Goal: Task Accomplishment & Management: Manage account settings

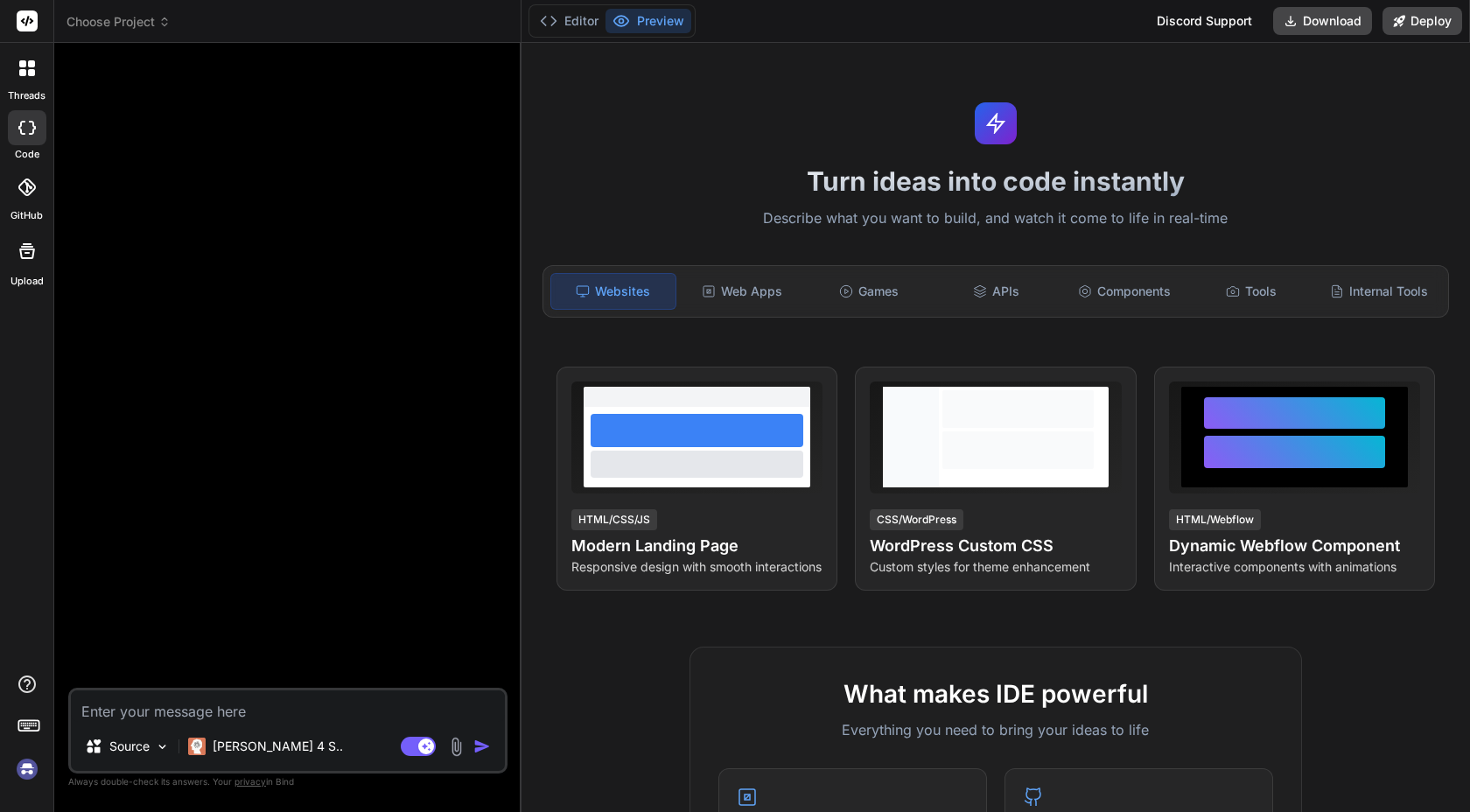
click at [22, 769] on img at bounding box center [27, 769] width 30 height 30
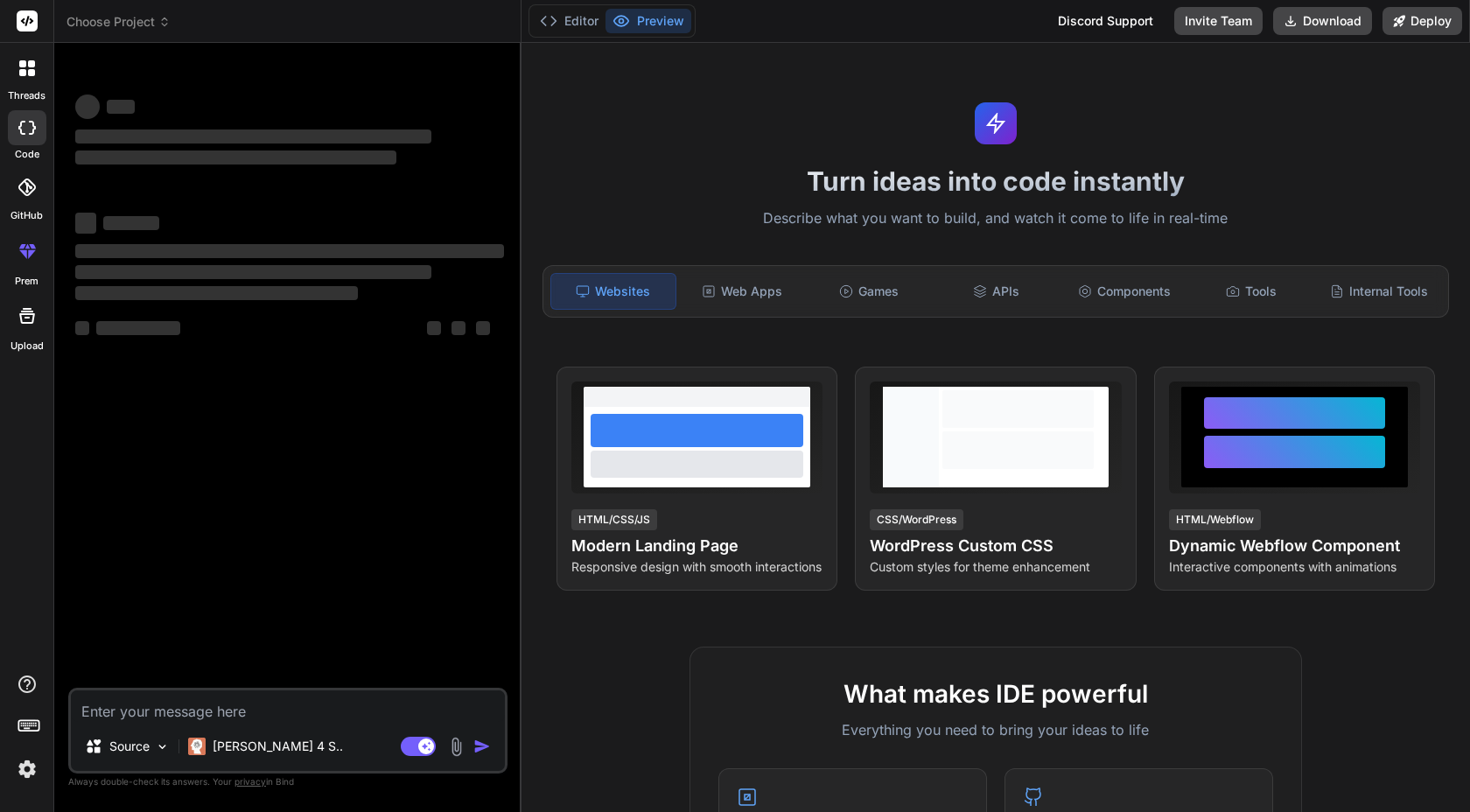
click at [26, 762] on img at bounding box center [27, 769] width 30 height 30
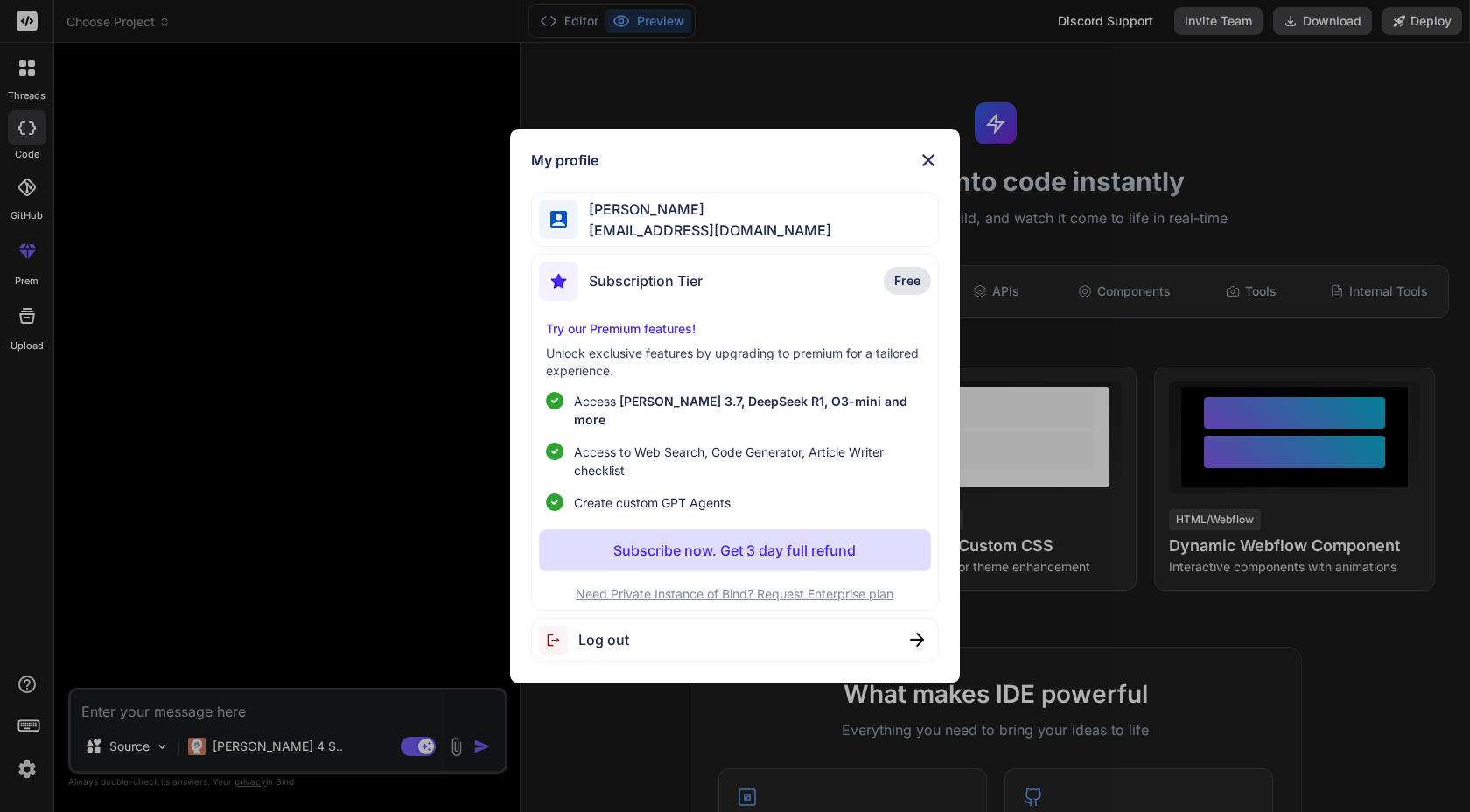
click at [670, 231] on span "[EMAIL_ADDRESS][DOMAIN_NAME]" at bounding box center [705, 230] width 253 height 21
click at [936, 164] on img at bounding box center [928, 160] width 21 height 21
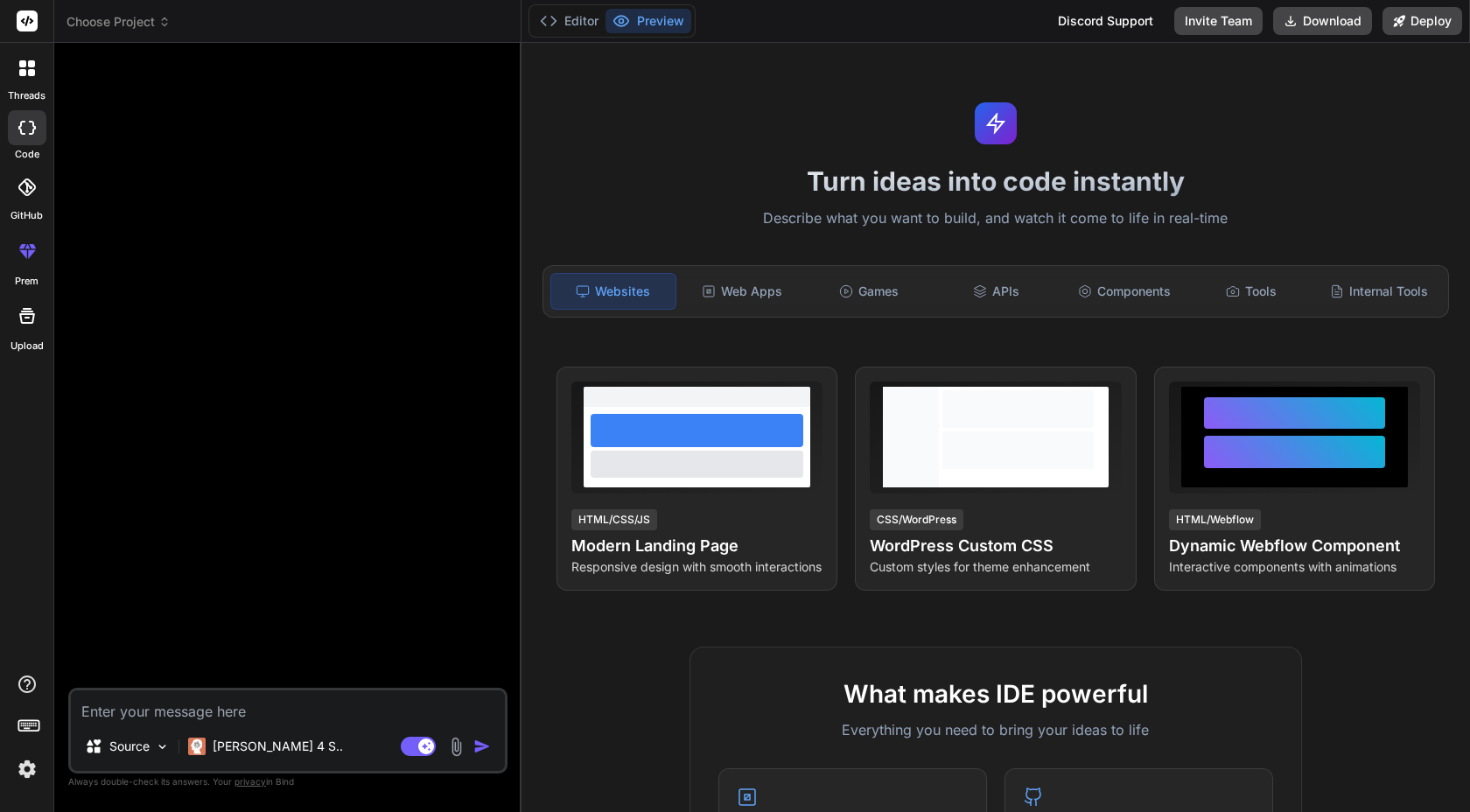
click at [21, 776] on img at bounding box center [27, 769] width 30 height 30
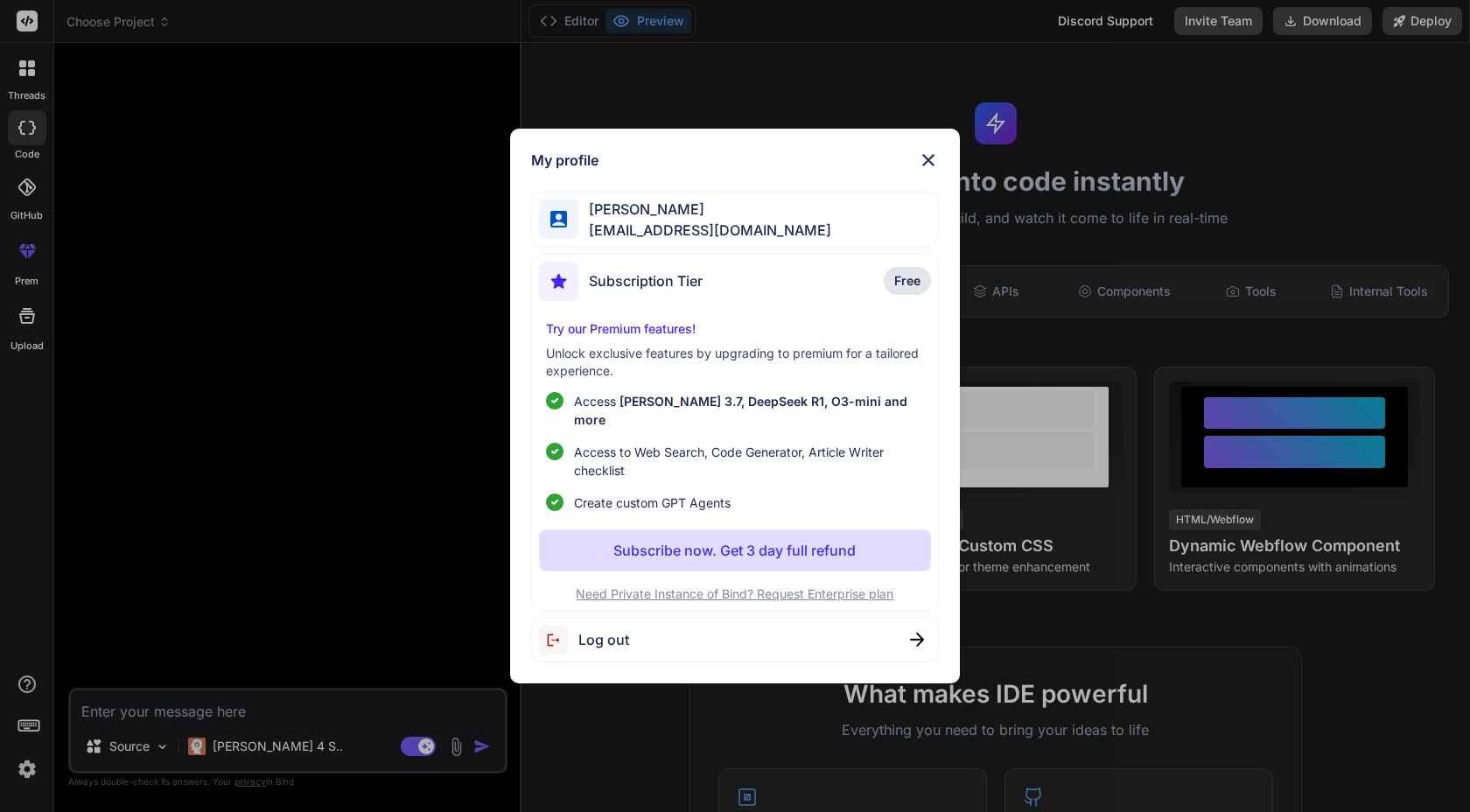
click at [644, 220] on span "[PERSON_NAME]" at bounding box center [705, 209] width 253 height 21
click at [572, 231] on div at bounding box center [559, 220] width 39 height 39
click at [919, 278] on p "Free" at bounding box center [907, 281] width 48 height 28
click at [929, 165] on img at bounding box center [928, 160] width 21 height 21
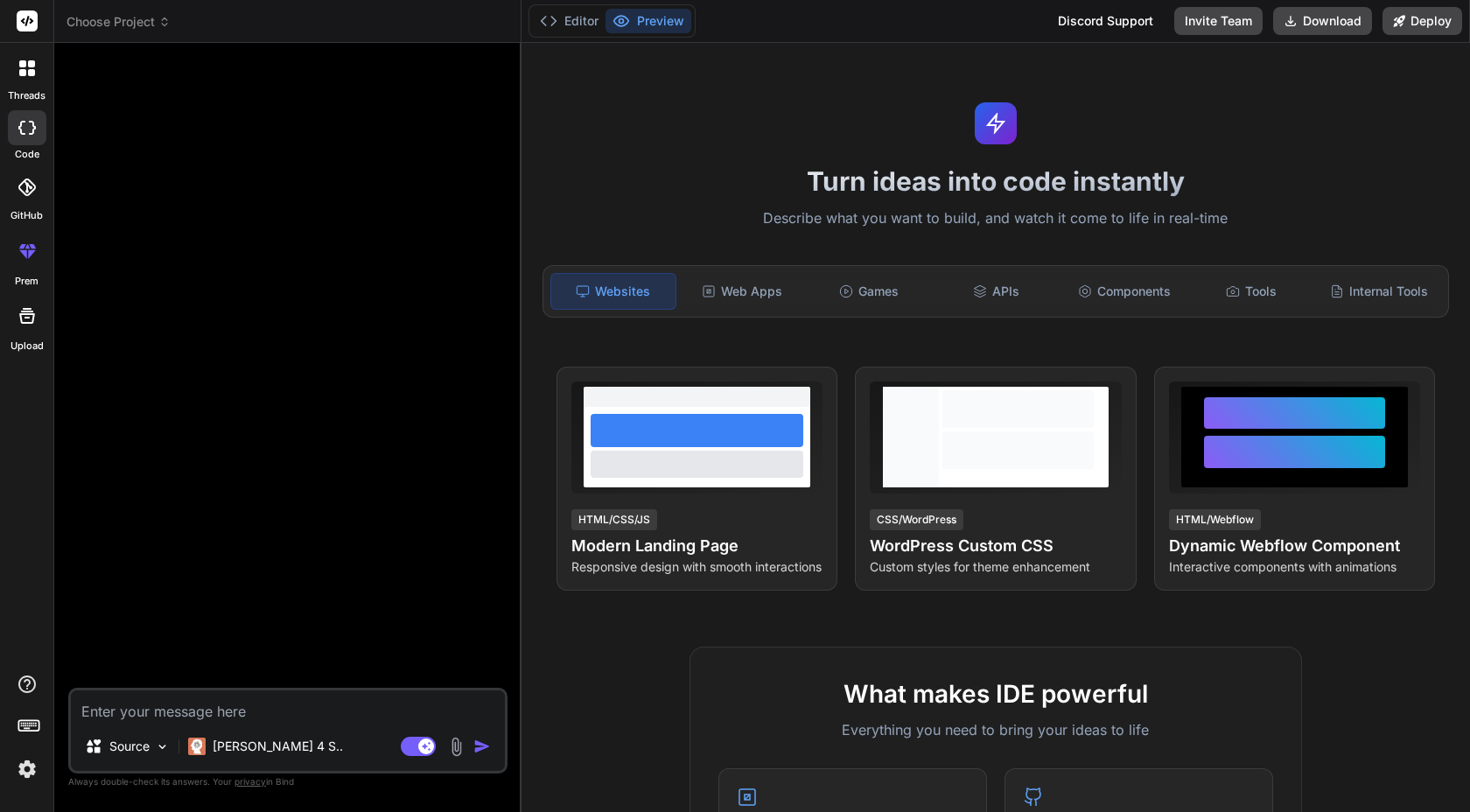
click at [30, 10] on rect at bounding box center [27, 21] width 21 height 21
click at [30, 21] on icon at bounding box center [27, 21] width 13 height 10
click at [30, 84] on div at bounding box center [26, 67] width 36 height 36
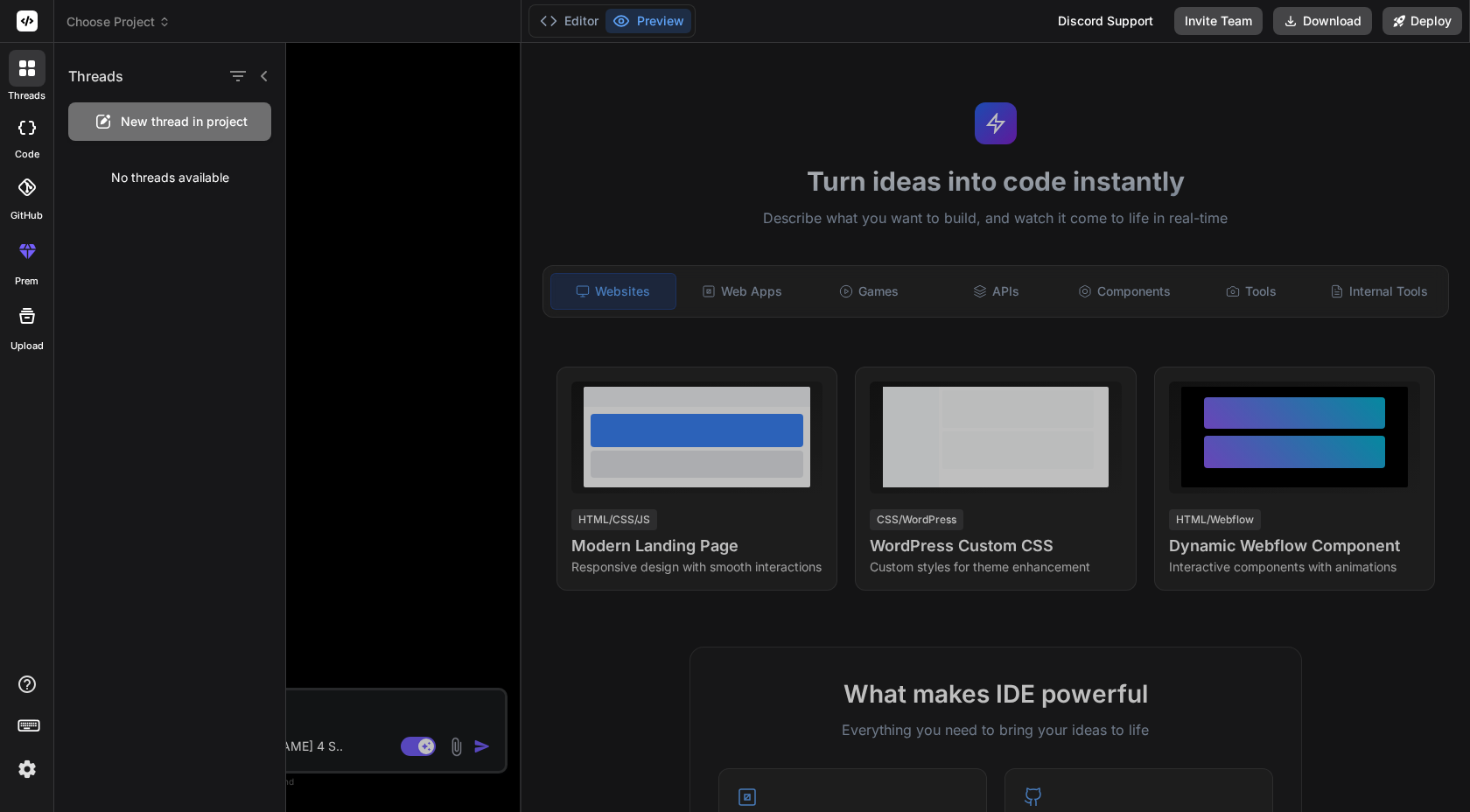
click at [30, 142] on div at bounding box center [26, 127] width 38 height 35
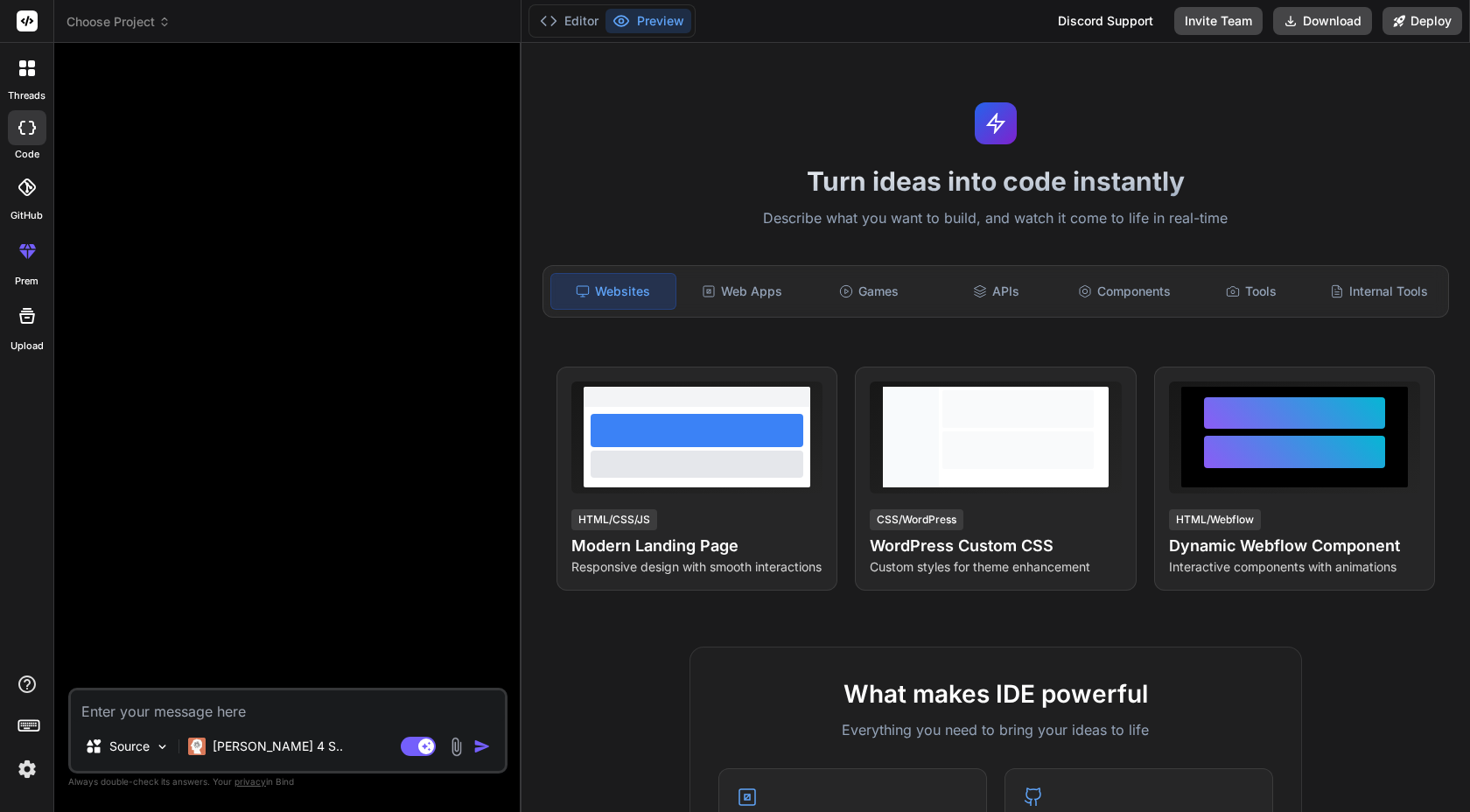
click at [23, 190] on icon at bounding box center [27, 187] width 18 height 18
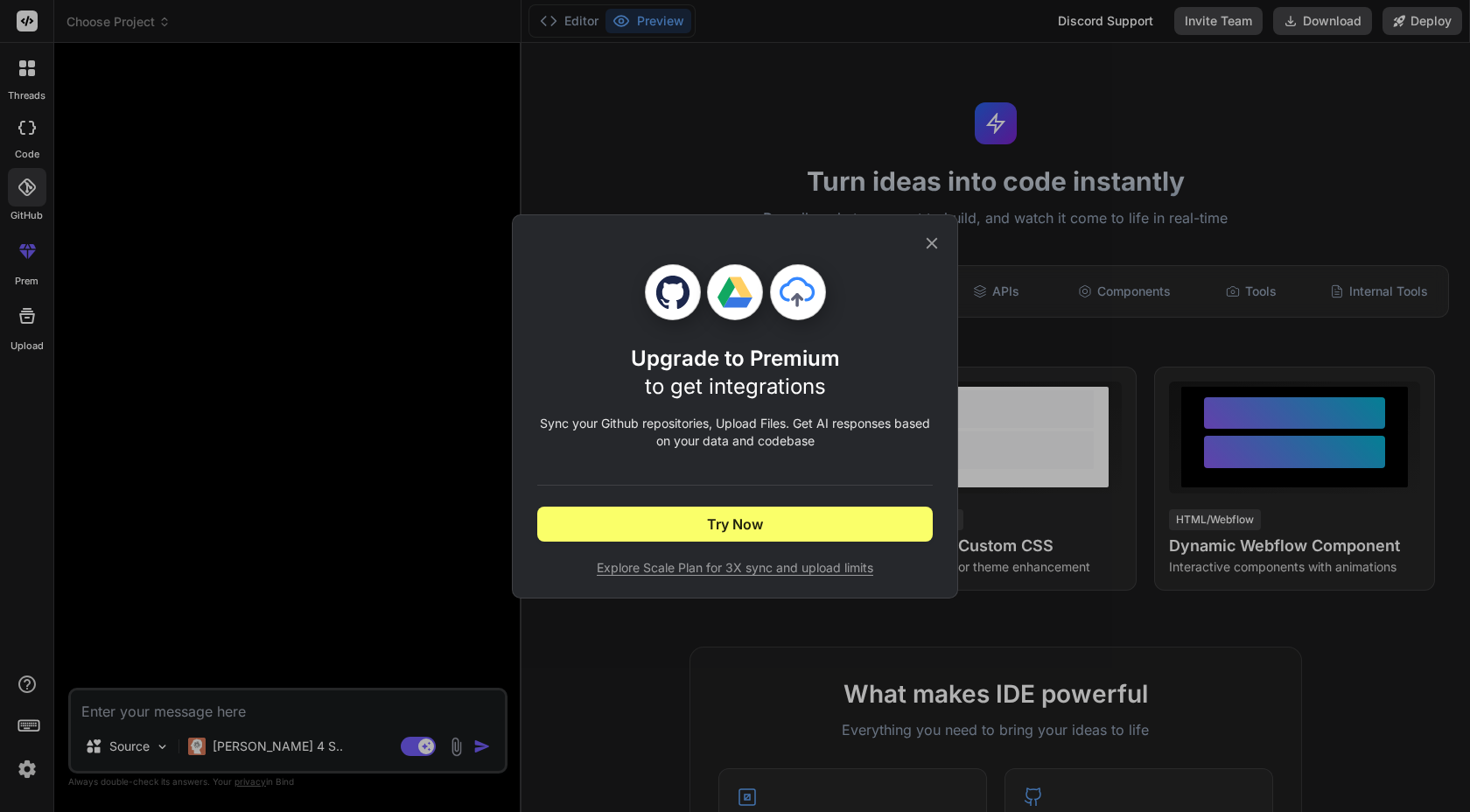
click at [936, 241] on icon at bounding box center [932, 243] width 20 height 20
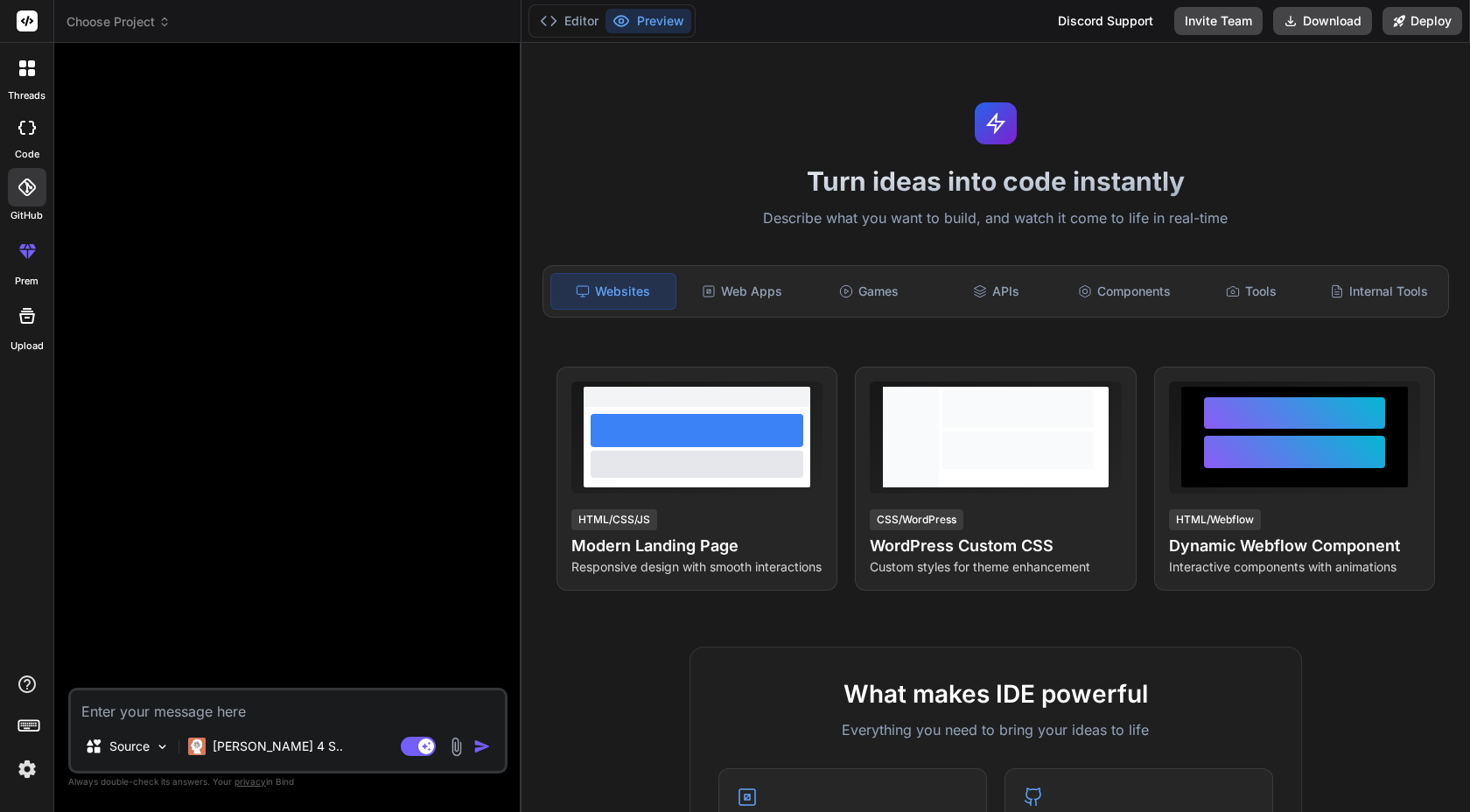
click at [32, 276] on label "prem" at bounding box center [26, 281] width 23 height 15
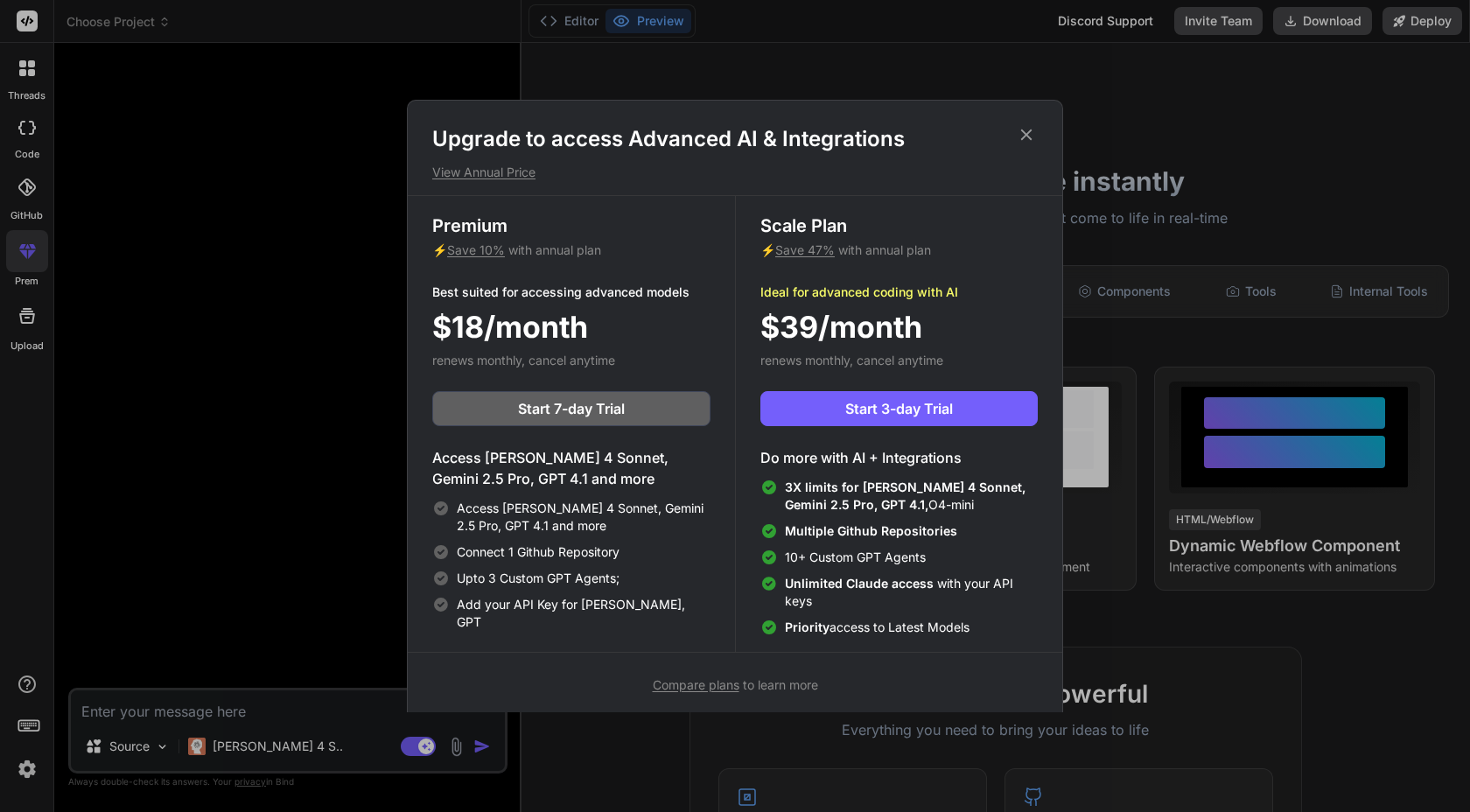
click at [1035, 135] on icon at bounding box center [1026, 135] width 20 height 20
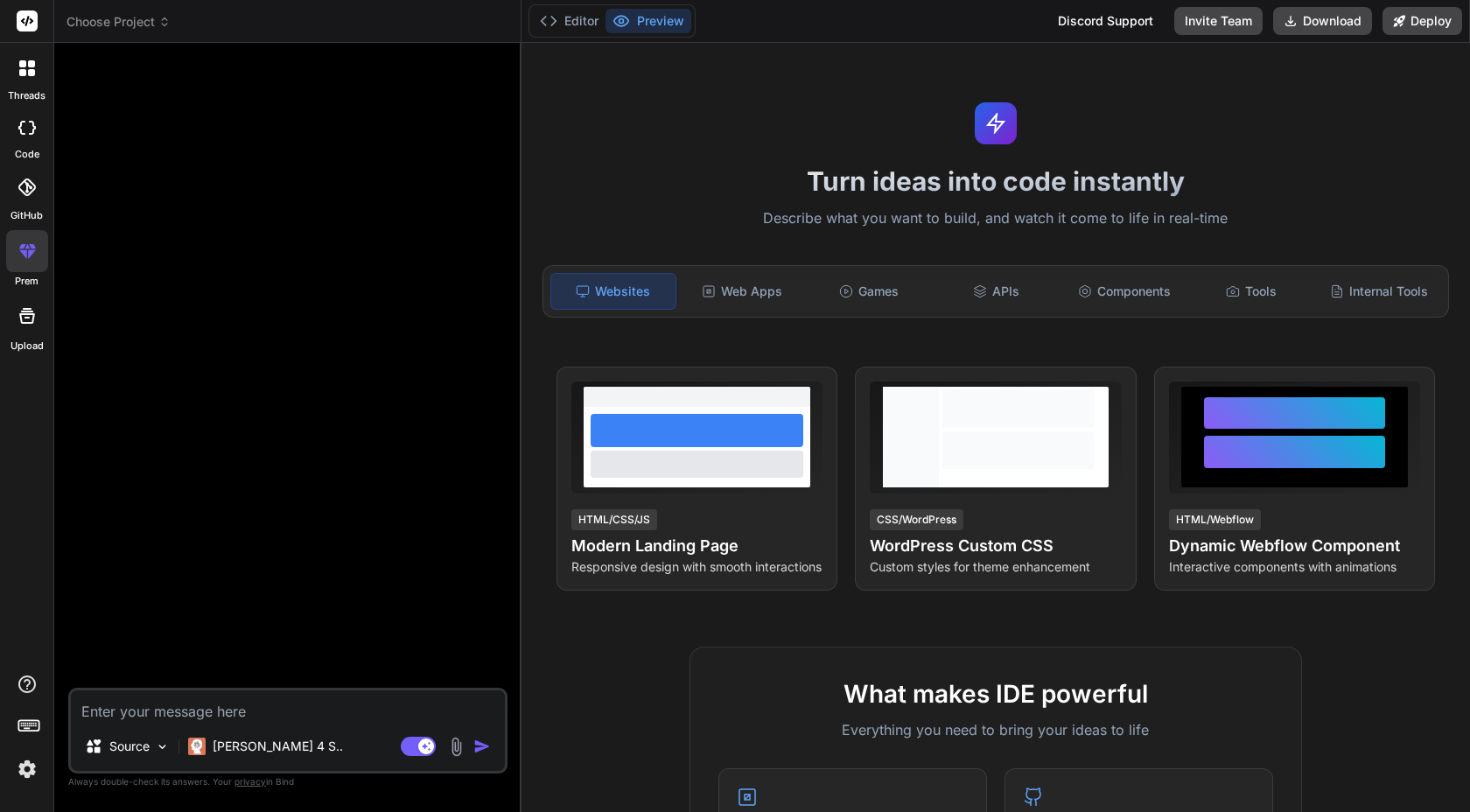
click at [31, 325] on icon at bounding box center [27, 316] width 21 height 21
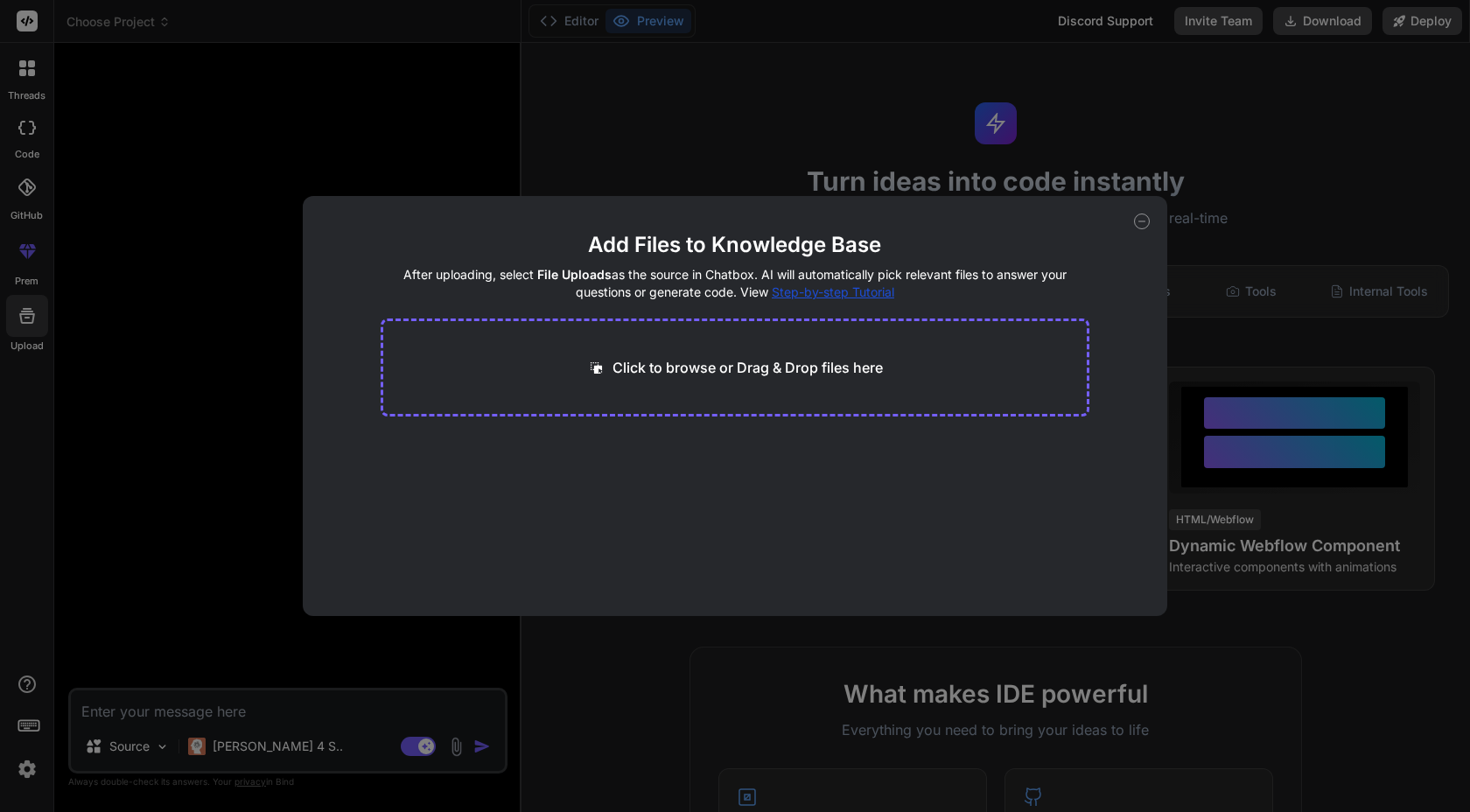
click at [1148, 220] on icon at bounding box center [1142, 221] width 16 height 16
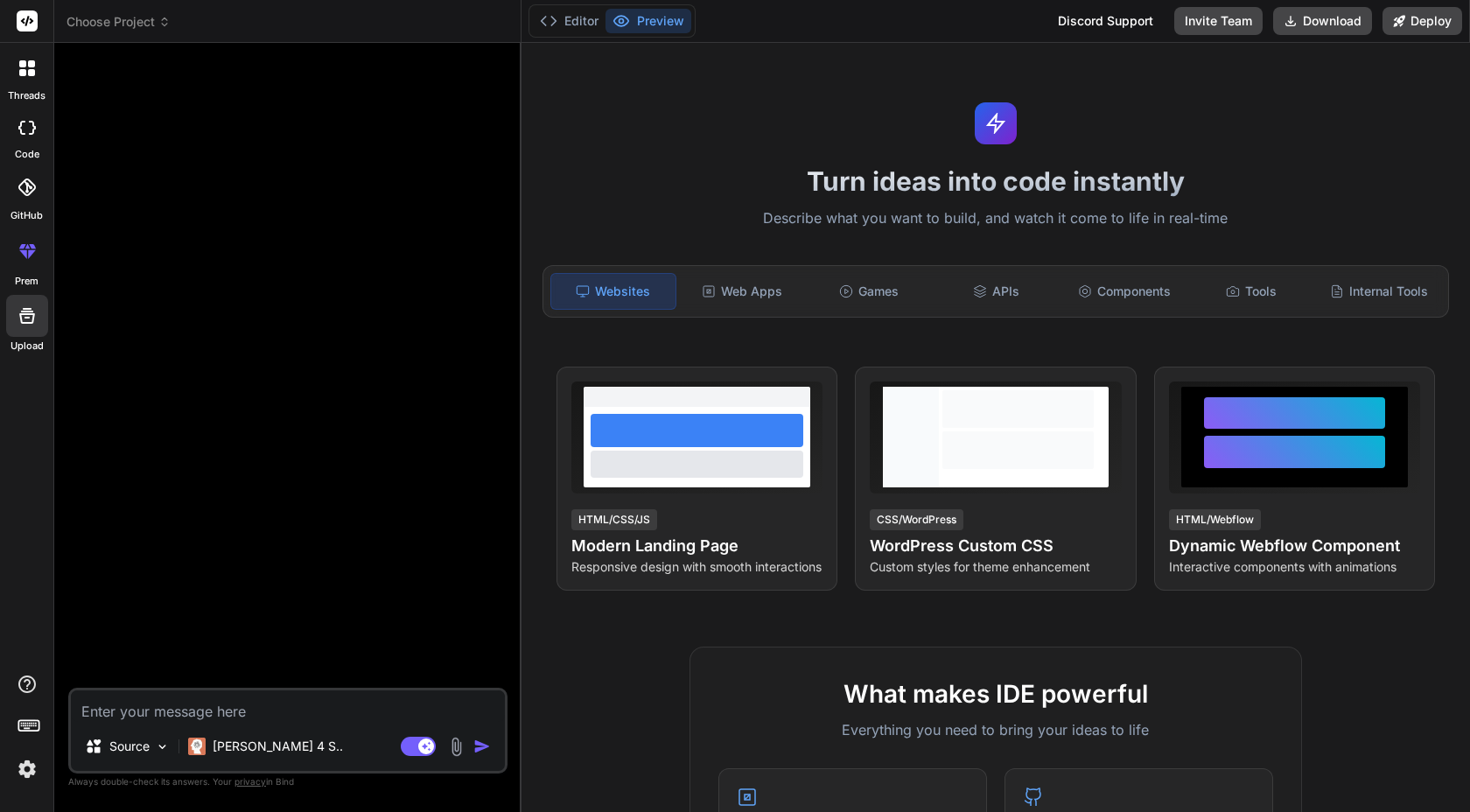
click at [33, 717] on icon at bounding box center [29, 724] width 24 height 24
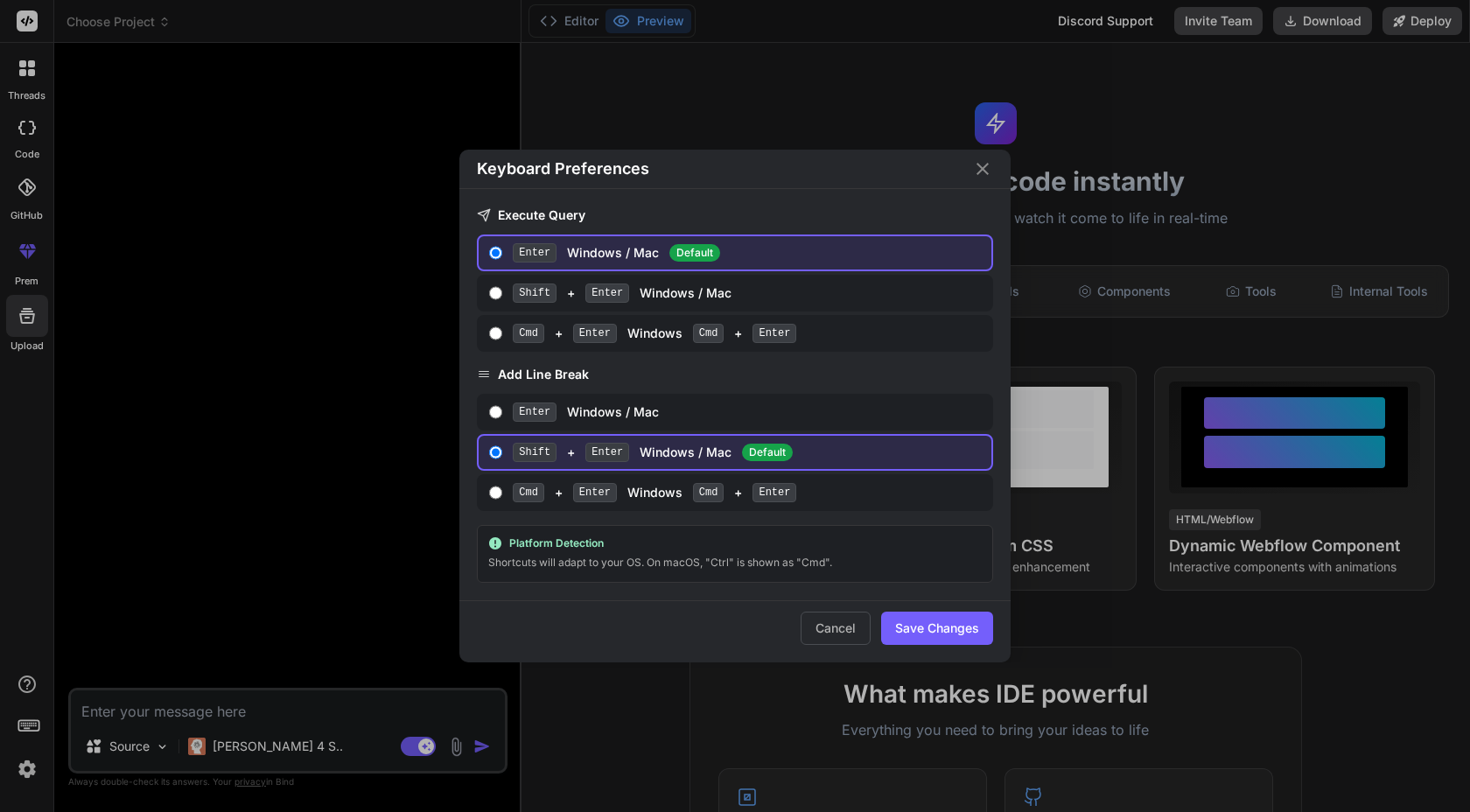
click at [1081, 170] on div "Keyboard Preferences Execute Query Enter Windows / Mac Default Shift + Enter Wi…" at bounding box center [735, 406] width 735 height 513
click at [986, 167] on icon "Close" at bounding box center [982, 169] width 21 height 21
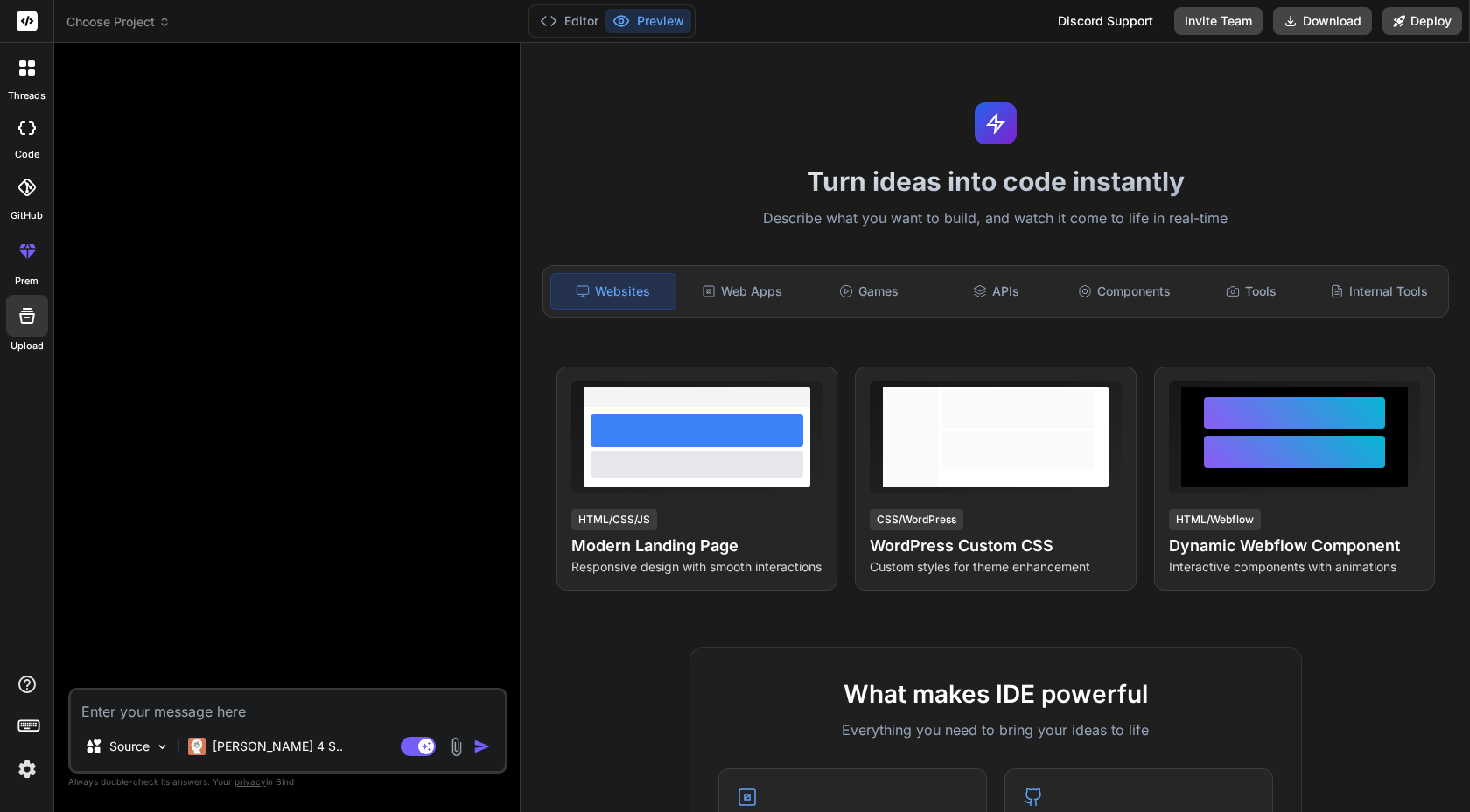
click at [16, 770] on img at bounding box center [27, 769] width 30 height 30
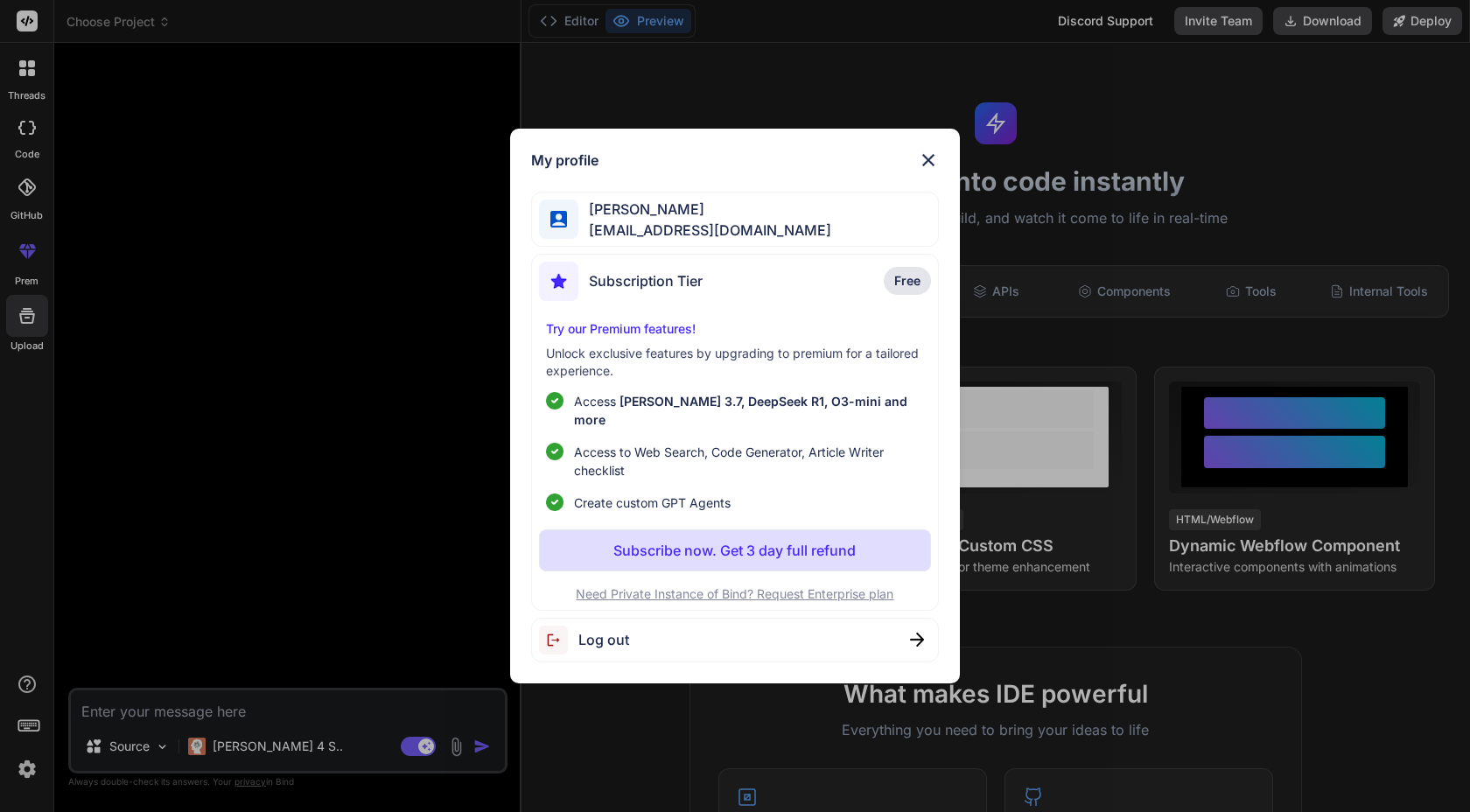
click at [592, 219] on span "[PERSON_NAME]" at bounding box center [705, 209] width 253 height 21
click at [566, 222] on img at bounding box center [559, 220] width 17 height 17
click at [688, 292] on span "Subscription Tier" at bounding box center [646, 280] width 114 height 21
drag, startPoint x: 669, startPoint y: 585, endPoint x: 669, endPoint y: 664, distance: 79.0
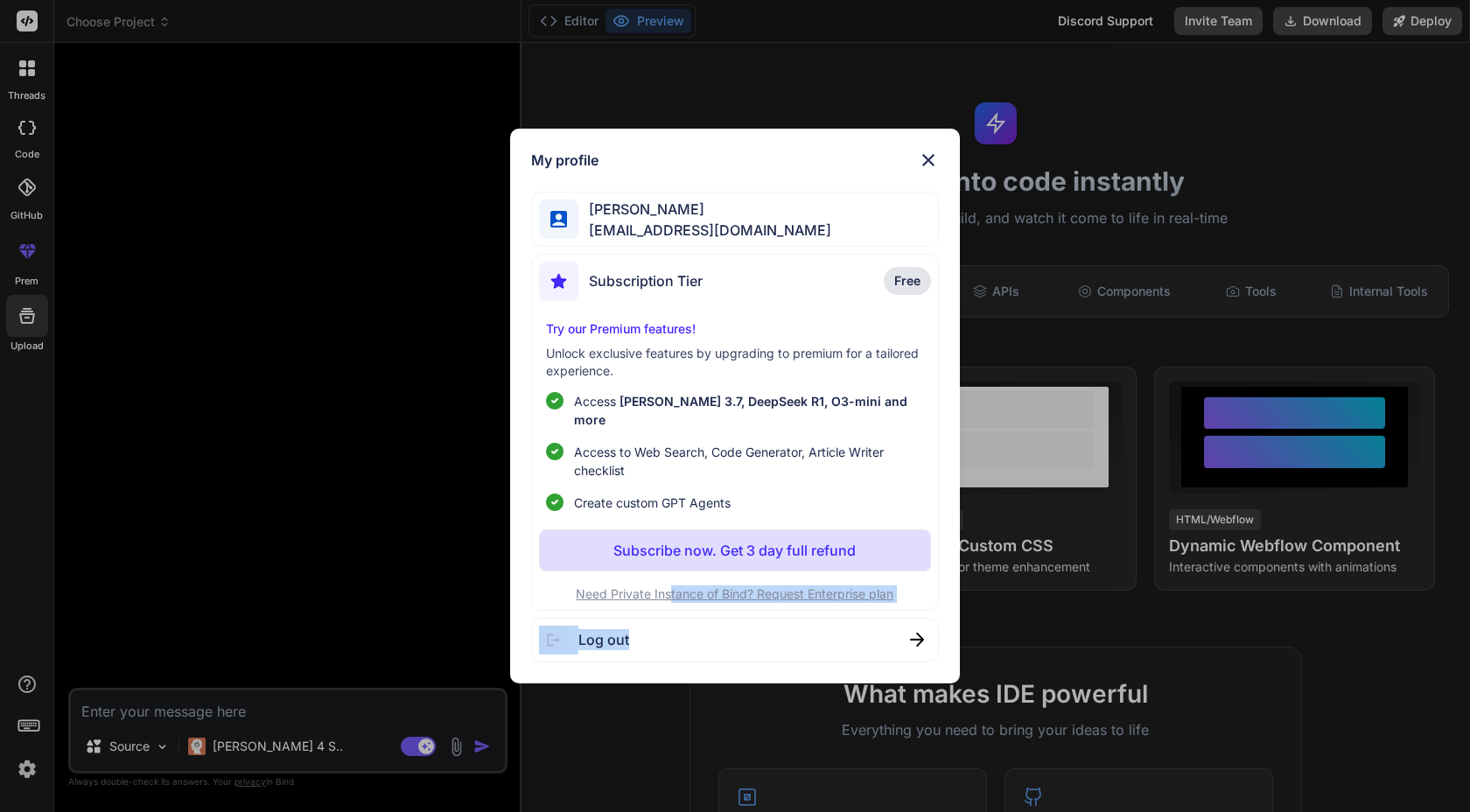
click at [669, 664] on div "My profile [PERSON_NAME] [EMAIL_ADDRESS][DOMAIN_NAME] Subscription Tier Free Tr…" at bounding box center [735, 406] width 449 height 555
click at [932, 168] on img at bounding box center [928, 160] width 21 height 21
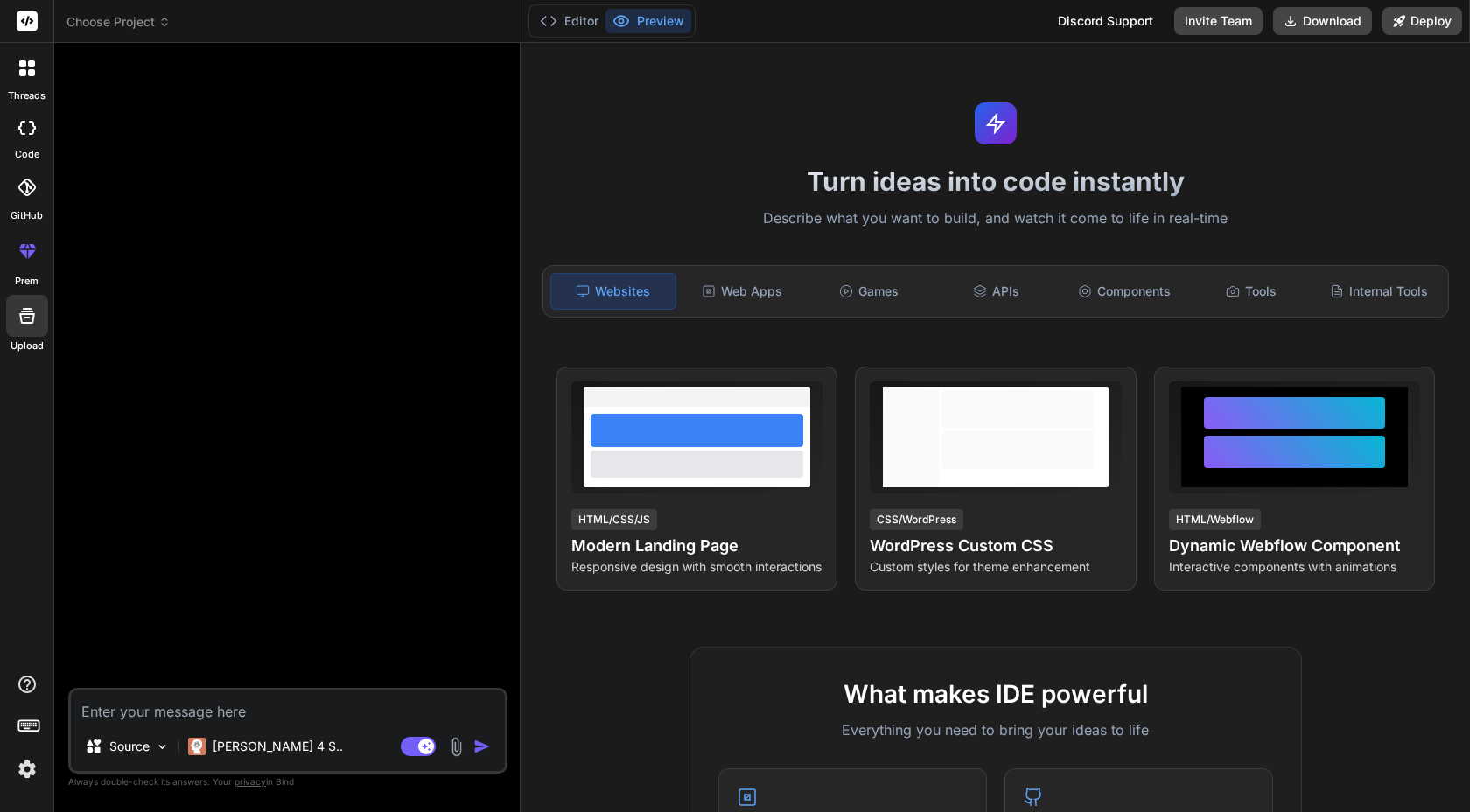
click at [23, 26] on rect at bounding box center [27, 21] width 21 height 21
click at [31, 770] on img at bounding box center [27, 769] width 30 height 30
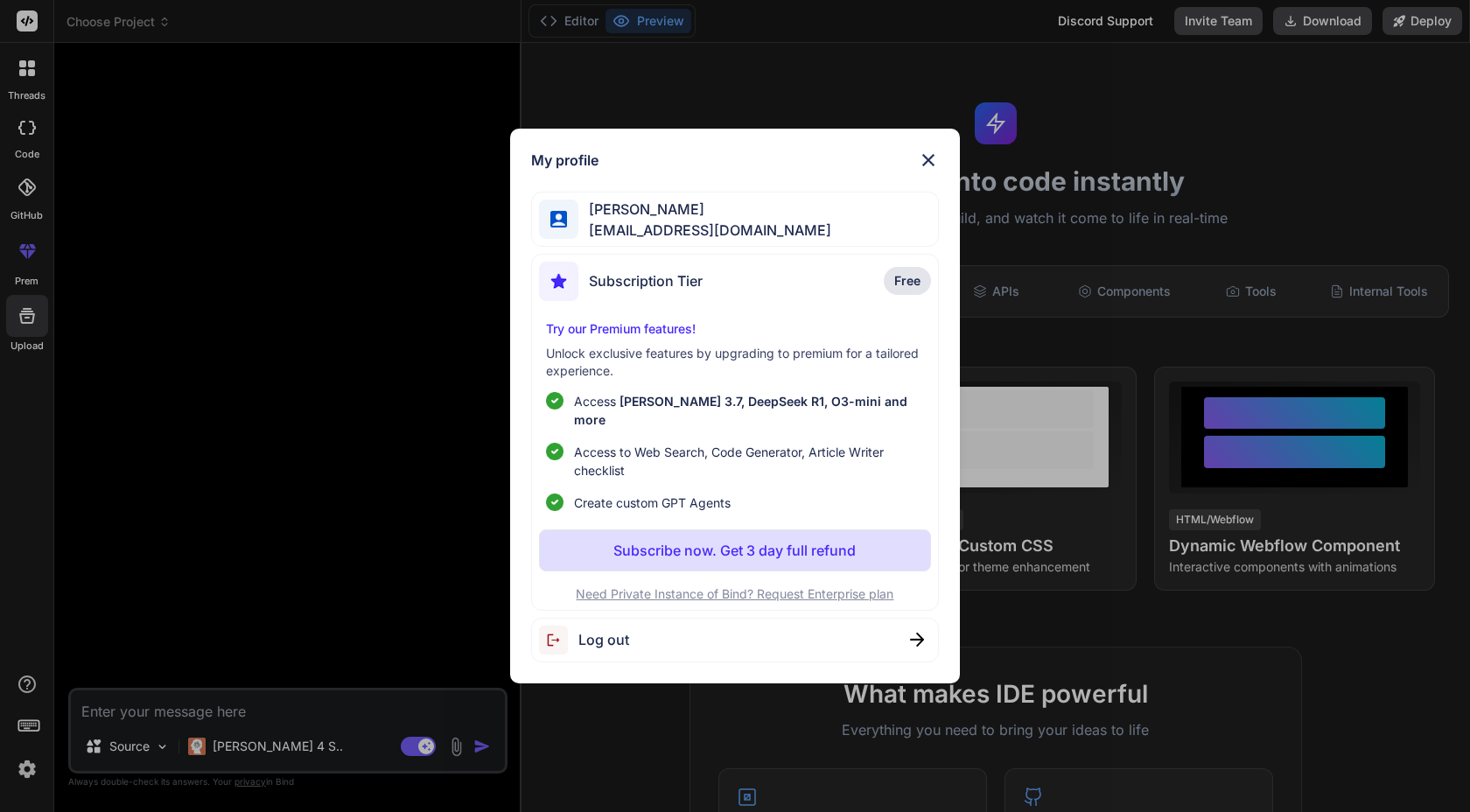
click at [574, 638] on img at bounding box center [559, 640] width 39 height 29
type textarea "x"
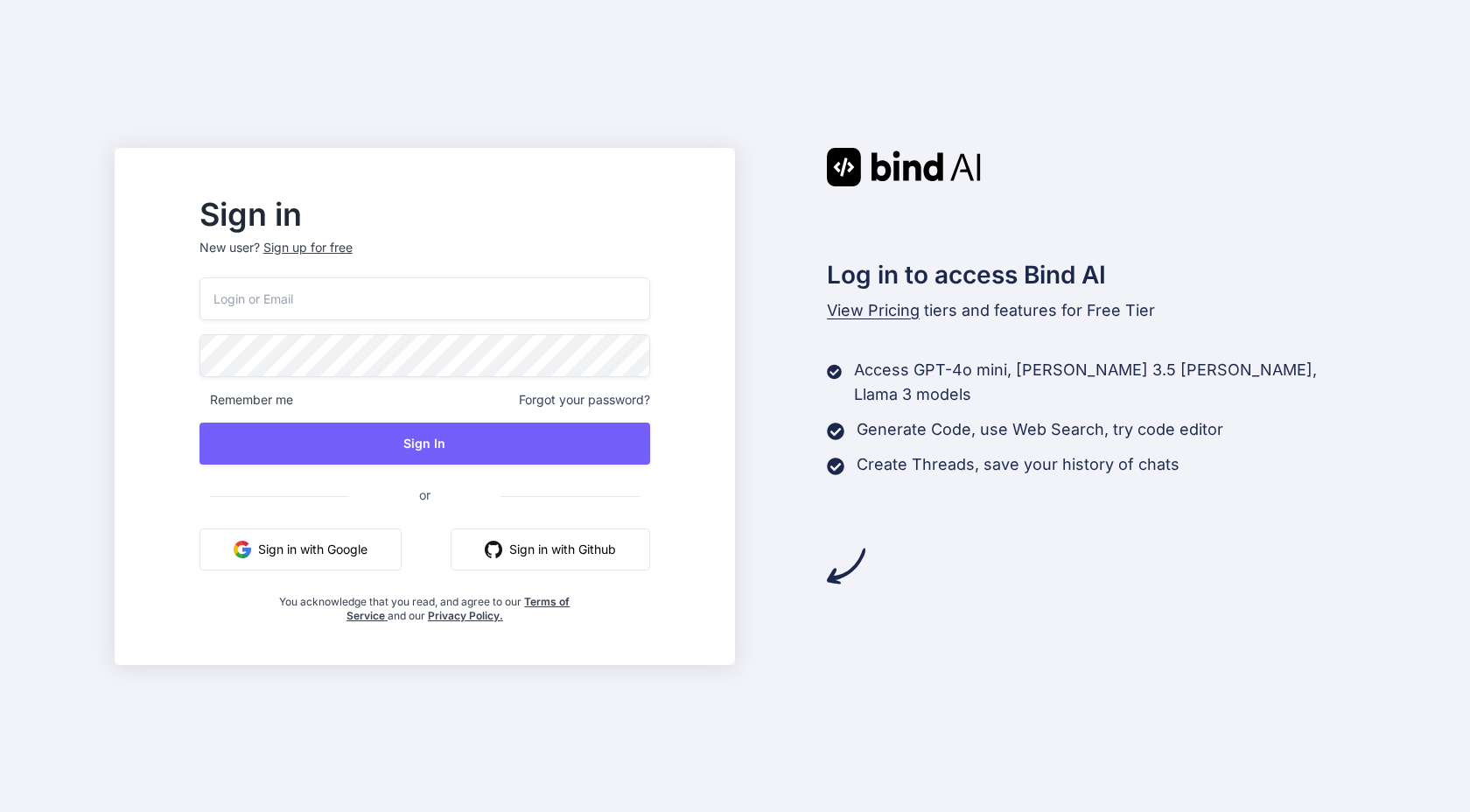
click at [331, 554] on button "Sign in with Google" at bounding box center [301, 549] width 202 height 42
